Goal: Task Accomplishment & Management: Manage account settings

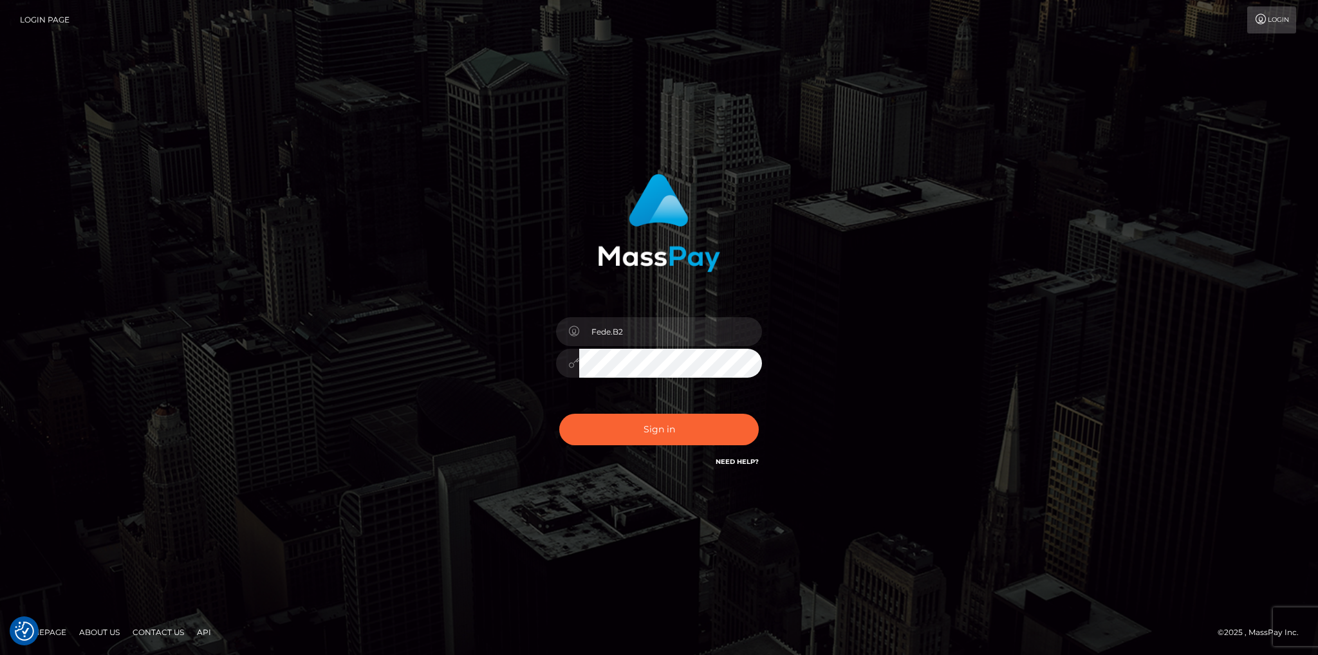
type input "fede.luminary"
click at [689, 422] on button "Sign in" at bounding box center [659, 430] width 200 height 32
click at [690, 315] on div "Fede.B2" at bounding box center [658, 357] width 225 height 98
click at [690, 320] on input "Fede.B2" at bounding box center [670, 331] width 183 height 29
type input "fede.luminary"
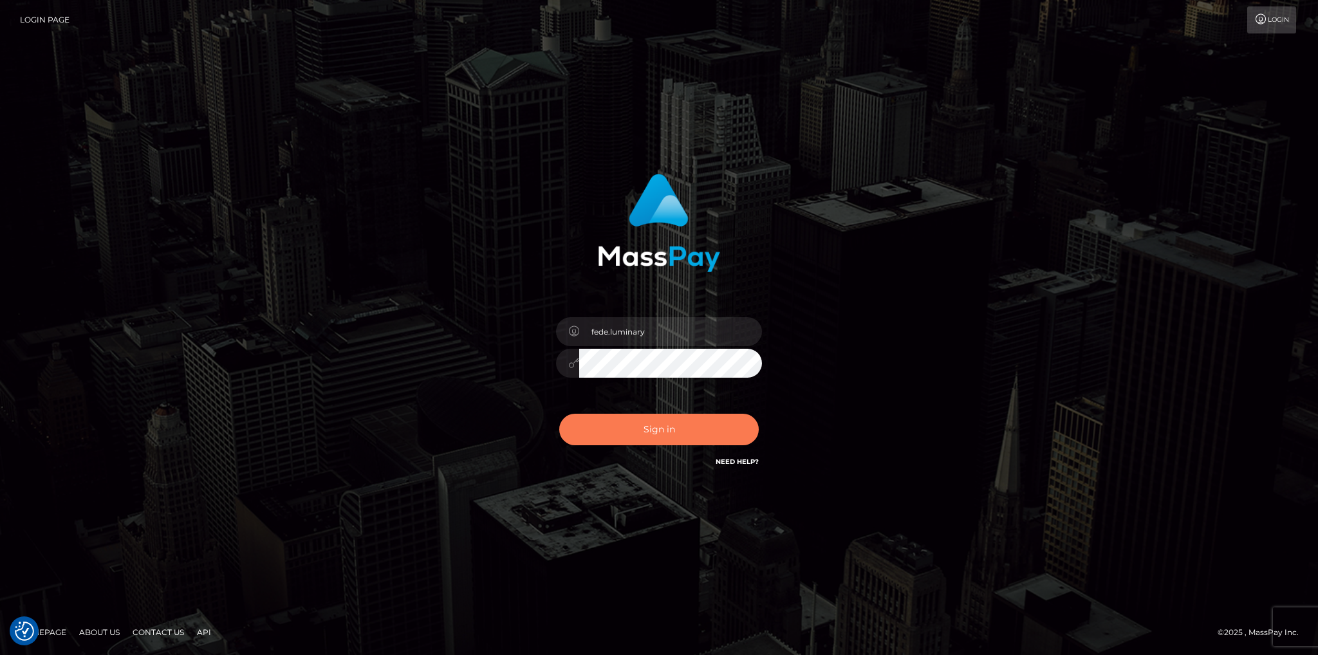
click at [646, 434] on button "Sign in" at bounding box center [659, 430] width 200 height 32
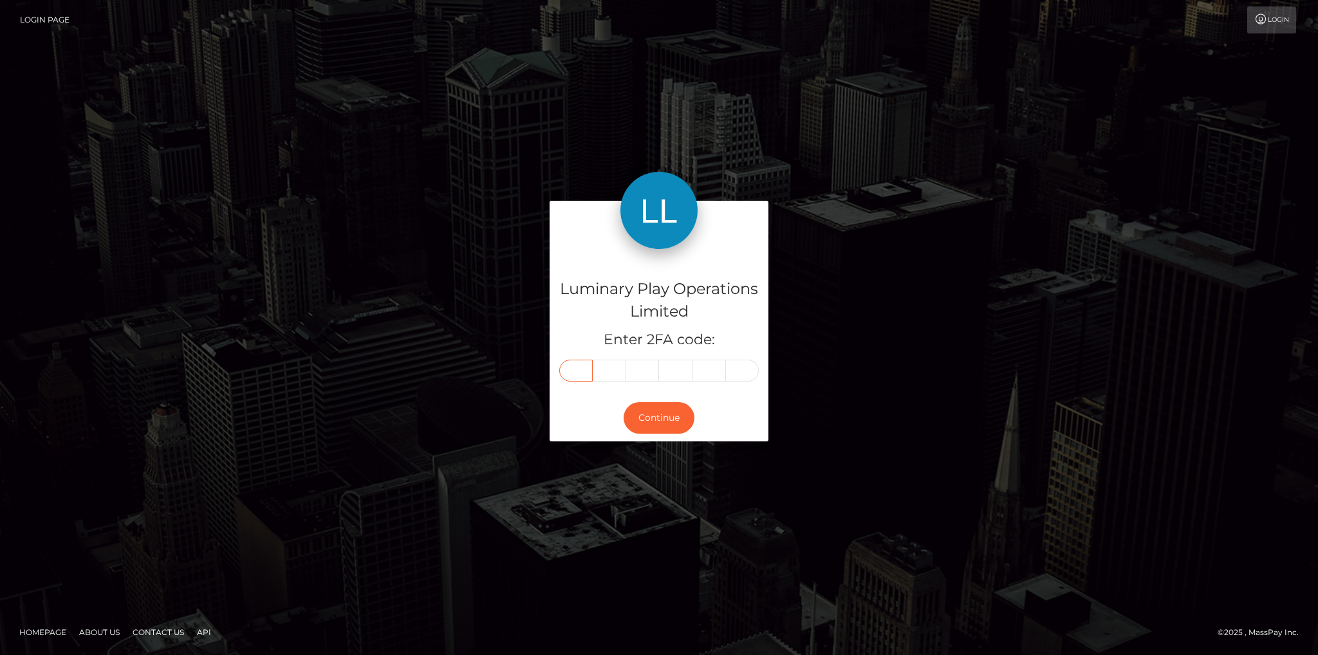
click at [581, 370] on input "text" at bounding box center [575, 371] width 33 height 22
type input "0"
type input "2"
type input "9"
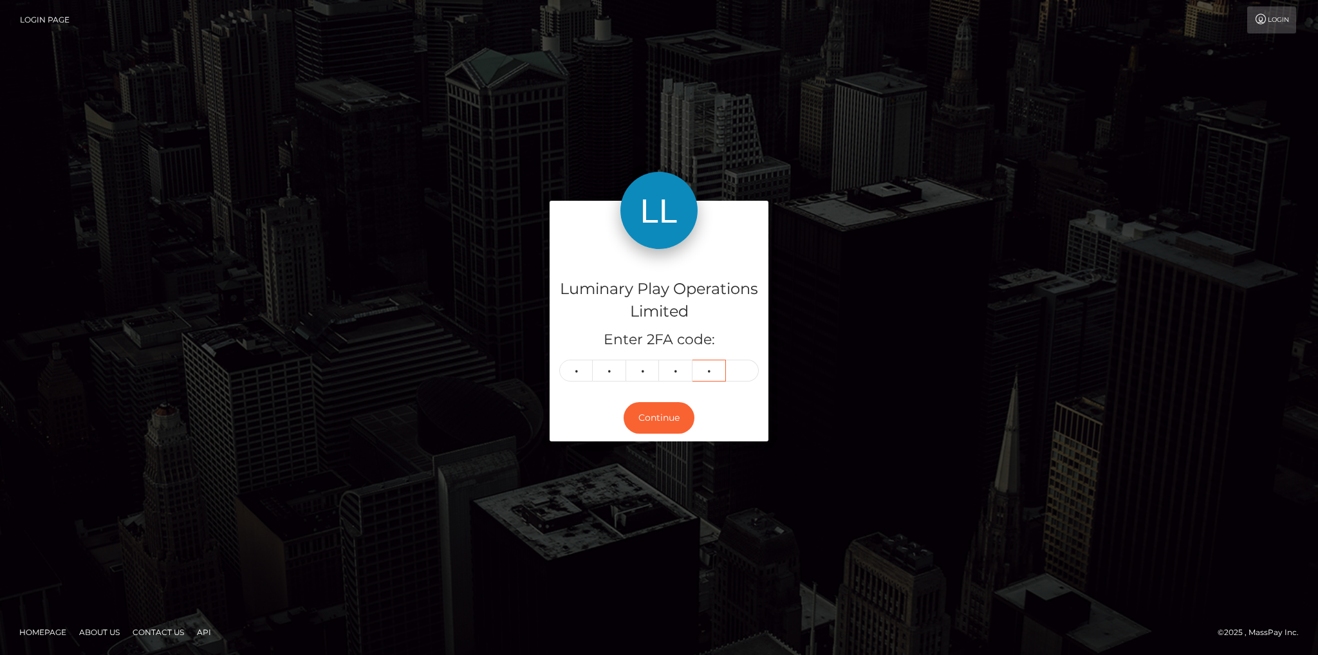
type input "7"
type input "5"
